Goal: Transaction & Acquisition: Purchase product/service

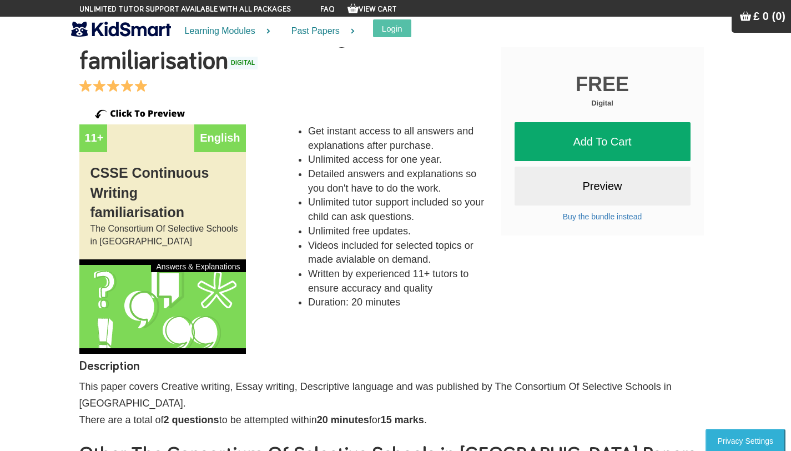
scroll to position [36, 0]
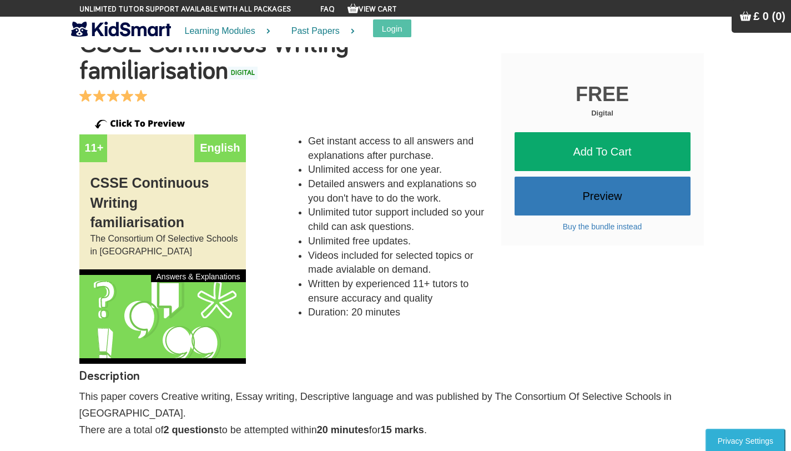
click at [613, 200] on link "Preview" at bounding box center [602, 195] width 176 height 39
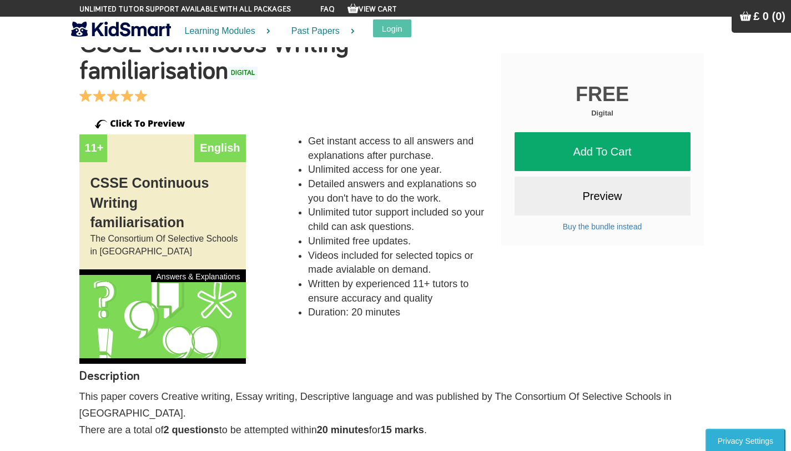
scroll to position [36, 0]
click at [591, 146] on link "Add To Cart" at bounding box center [602, 151] width 176 height 39
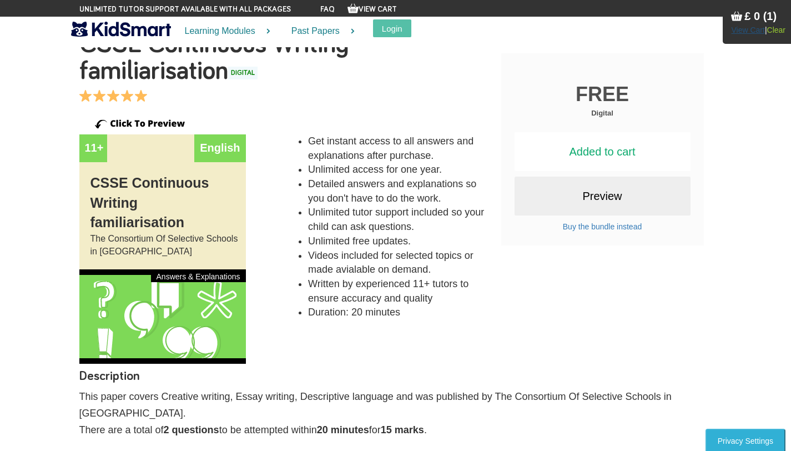
click at [745, 34] on link "View Cart" at bounding box center [747, 30] width 33 height 9
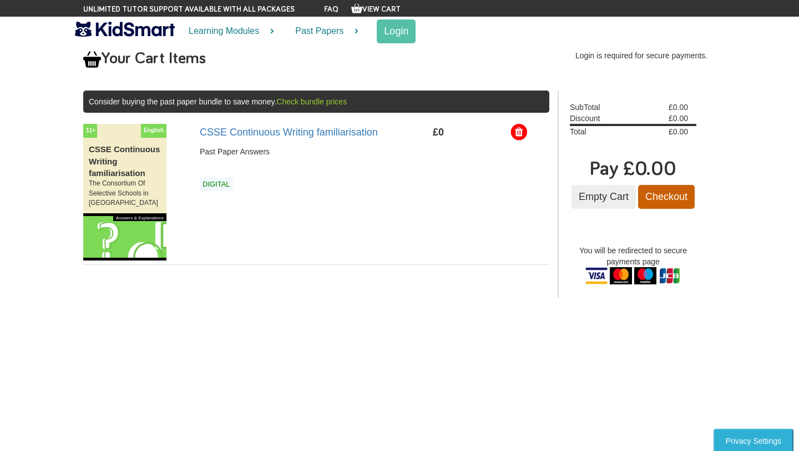
click at [667, 196] on input "Checkout" at bounding box center [666, 197] width 57 height 24
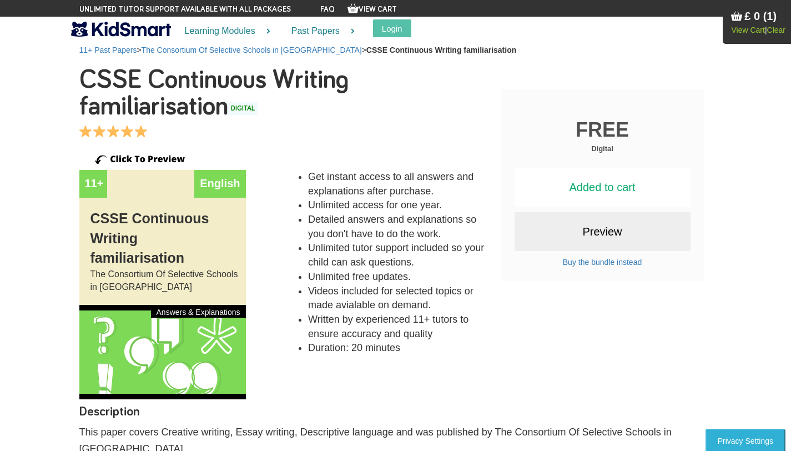
scroll to position [36, 0]
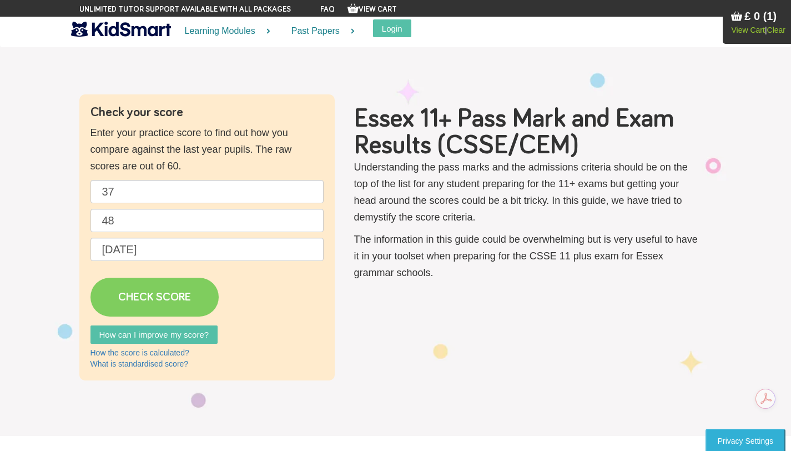
click at [163, 292] on link "CHECK SCORE" at bounding box center [154, 296] width 128 height 39
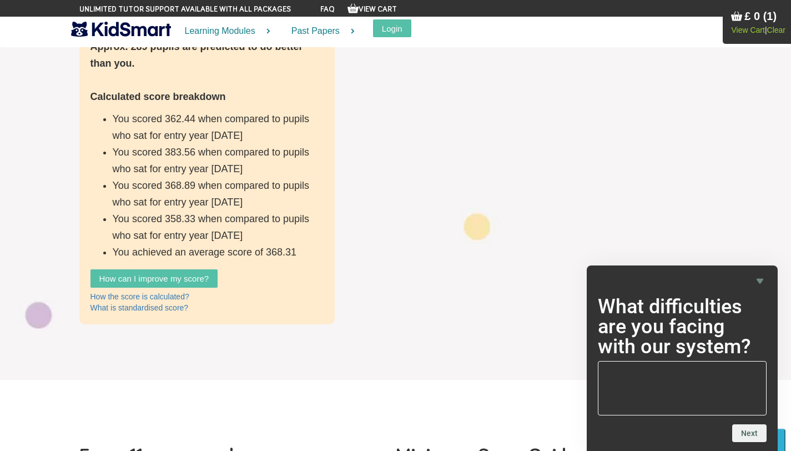
scroll to position [357, 0]
